Goal: Task Accomplishment & Management: Manage account settings

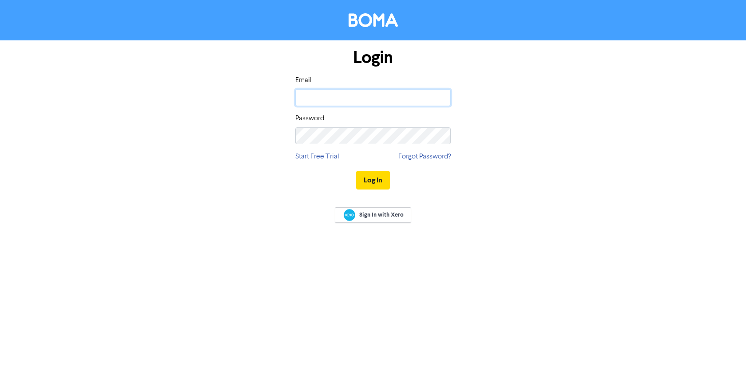
click at [352, 102] on input "email" at bounding box center [372, 97] width 155 height 17
type input "[PERSON_NAME][EMAIL_ADDRESS][DOMAIN_NAME]"
click at [356, 171] on button "Log In" at bounding box center [373, 180] width 34 height 19
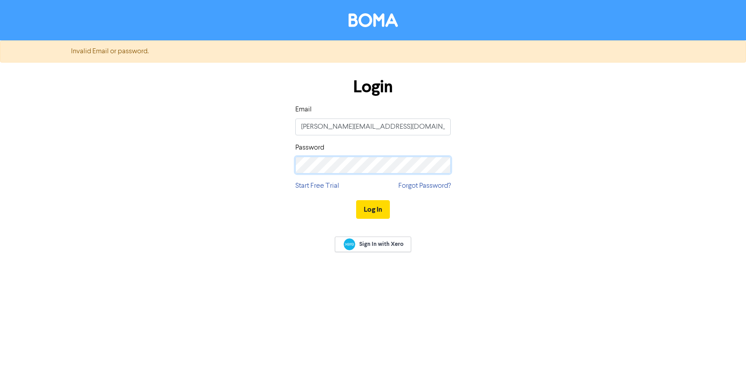
click at [356, 200] on button "Log In" at bounding box center [373, 209] width 34 height 19
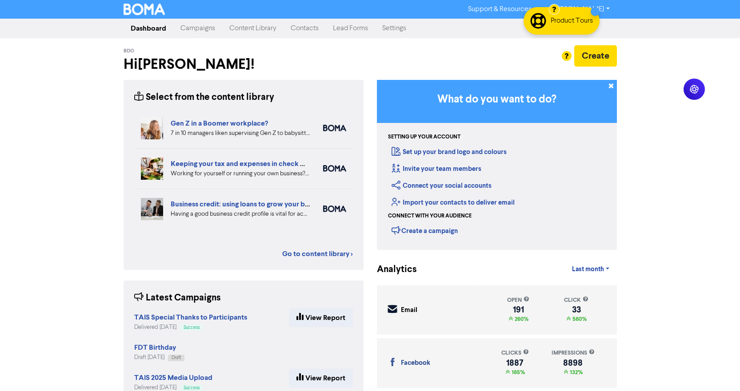
click at [193, 28] on link "Campaigns" at bounding box center [197, 29] width 49 height 18
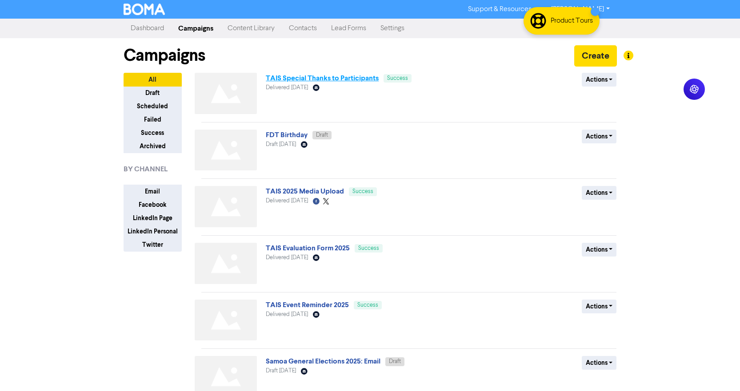
click at [309, 81] on link "TAIS Special Thanks to Participants" at bounding box center [322, 78] width 113 height 9
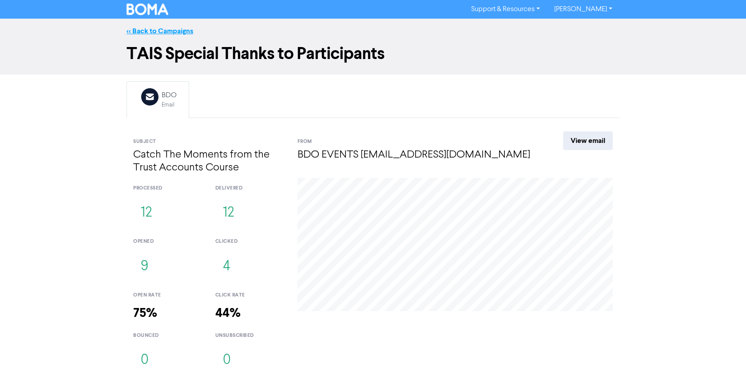
click at [172, 29] on link "<< Back to Campaigns" at bounding box center [160, 31] width 67 height 9
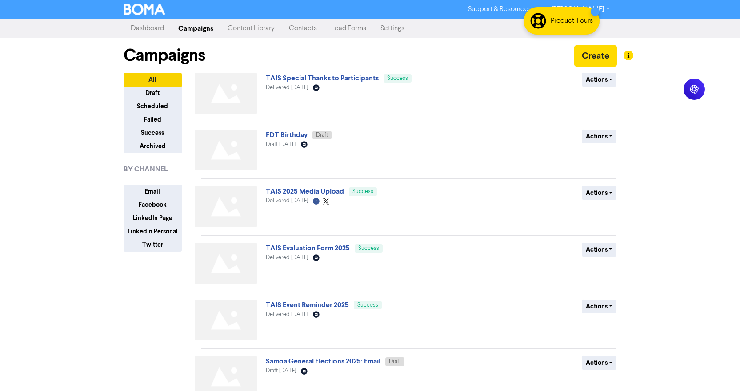
click at [133, 23] on link "Dashboard" at bounding box center [147, 29] width 48 height 18
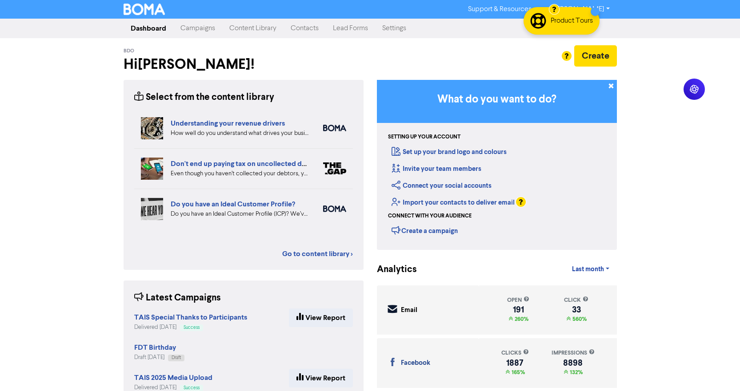
click at [207, 26] on link "Campaigns" at bounding box center [197, 29] width 49 height 18
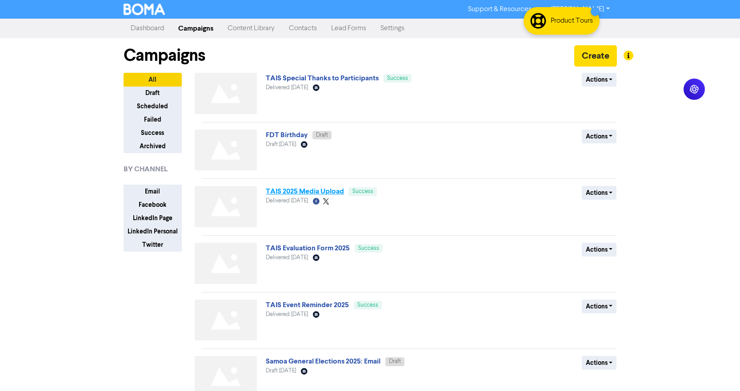
click at [311, 191] on link "TAIS 2025 Media Upload" at bounding box center [305, 191] width 78 height 9
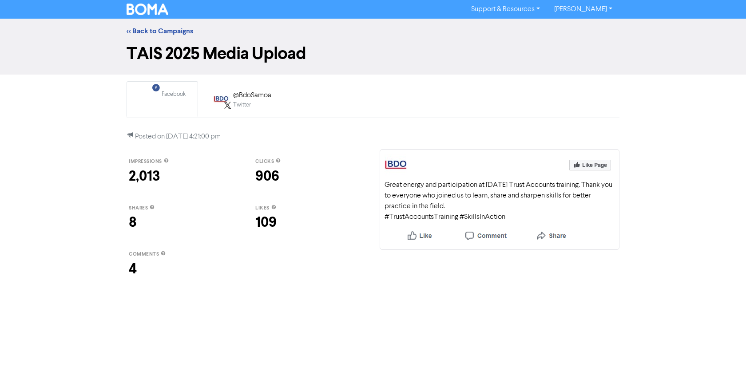
drag, startPoint x: 177, startPoint y: 346, endPoint x: 166, endPoint y: 317, distance: 31.8
click at [177, 346] on div "Support & Resources Video Tutorials FAQ & Guides Marketing Education Eunice Faa…" at bounding box center [373, 195] width 746 height 391
click at [237, 99] on div "@BdoSamoa" at bounding box center [252, 95] width 38 height 11
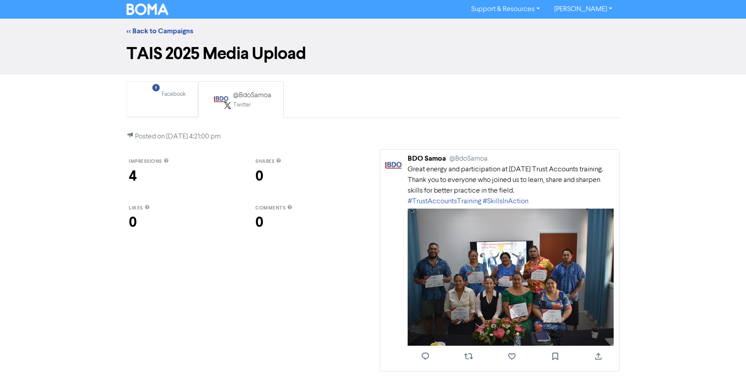
click at [149, 84] on link "Facebook Created with Sketch. Facebook" at bounding box center [163, 99] width 72 height 36
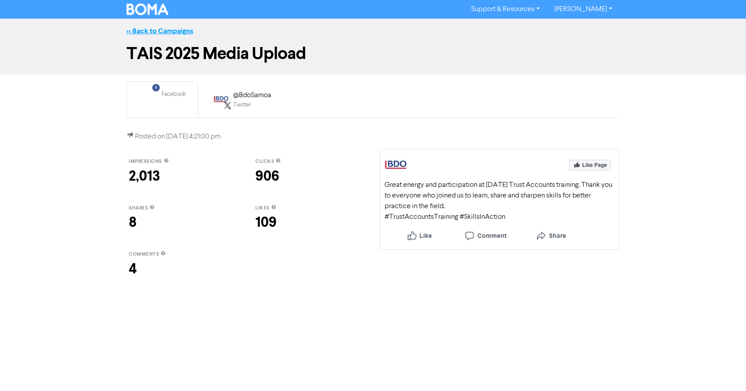
click at [135, 33] on link "<< Back to Campaigns" at bounding box center [160, 31] width 67 height 9
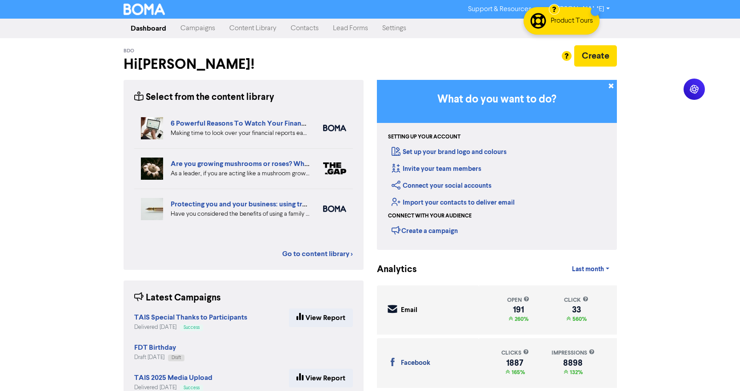
click at [194, 31] on link "Campaigns" at bounding box center [197, 29] width 49 height 18
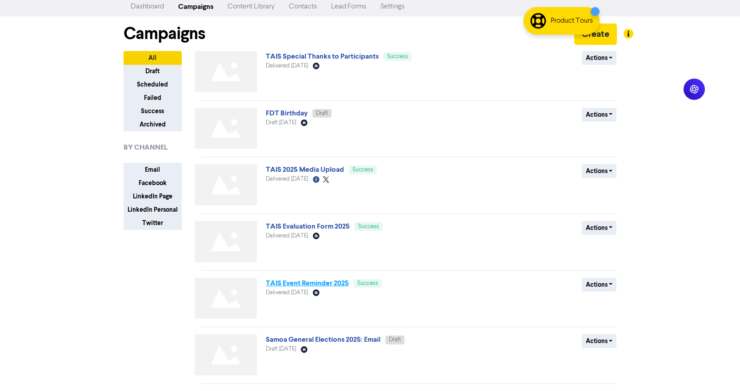
scroll to position [6, 0]
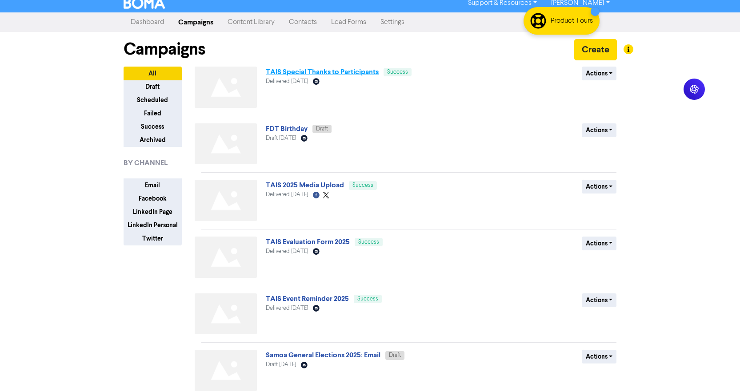
click at [288, 76] on link "TAIS Special Thanks to Participants" at bounding box center [322, 72] width 113 height 9
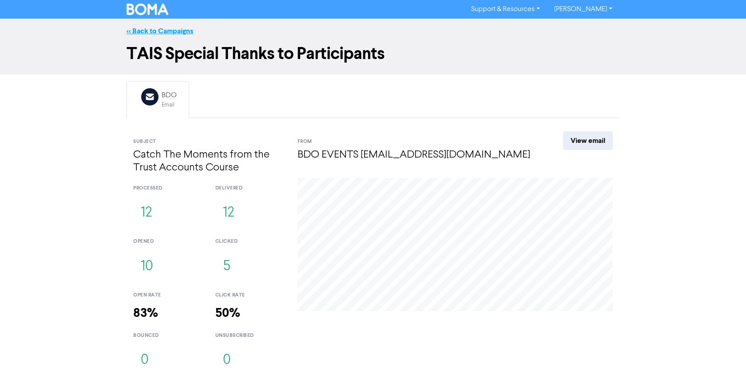
click at [148, 30] on link "<< Back to Campaigns" at bounding box center [160, 31] width 67 height 9
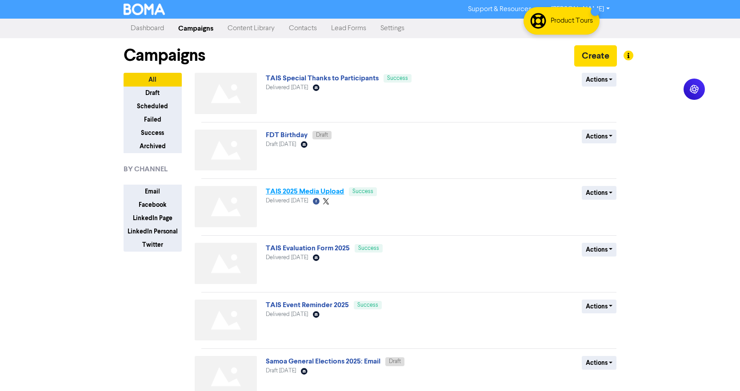
click at [305, 195] on link "TAIS 2025 Media Upload" at bounding box center [305, 191] width 78 height 9
